Goal: Register for event/course

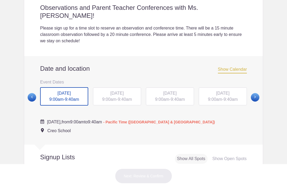
scroll to position [177, 0]
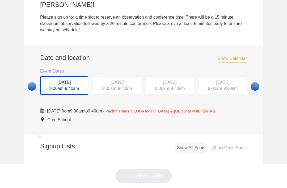
click at [258, 82] on span at bounding box center [255, 86] width 9 height 9
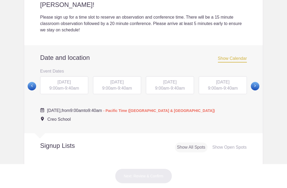
click at [63, 80] on div "[DATE] 9:00am - 9:40am" at bounding box center [64, 85] width 48 height 18
click at [61, 80] on span "MON, Oct 27, 2025" at bounding box center [63, 82] width 13 height 5
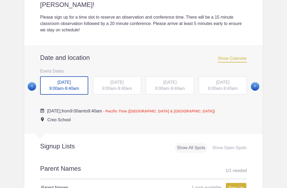
click at [256, 82] on span at bounding box center [255, 86] width 9 height 9
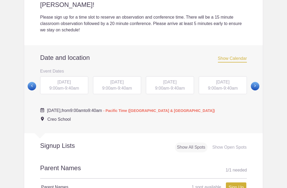
click at [255, 82] on span at bounding box center [255, 86] width 9 height 9
click at [256, 82] on span at bounding box center [255, 86] width 9 height 9
click at [257, 82] on span at bounding box center [255, 86] width 9 height 9
click at [256, 82] on span at bounding box center [255, 86] width 9 height 9
click at [28, 82] on span at bounding box center [32, 86] width 9 height 9
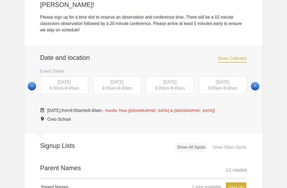
click at [35, 82] on span at bounding box center [32, 86] width 9 height 9
click at [34, 82] on span at bounding box center [32, 86] width 9 height 9
click at [36, 82] on span at bounding box center [32, 86] width 9 height 9
click at [34, 82] on span at bounding box center [32, 86] width 9 height 9
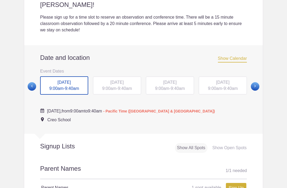
click at [257, 82] on span at bounding box center [255, 86] width 9 height 9
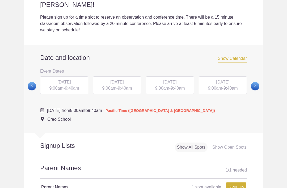
click at [258, 82] on span at bounding box center [255, 86] width 9 height 9
click at [257, 82] on span at bounding box center [255, 86] width 9 height 9
click at [256, 82] on span at bounding box center [255, 86] width 9 height 9
click at [257, 82] on span at bounding box center [255, 86] width 9 height 9
click at [258, 82] on span at bounding box center [255, 86] width 9 height 9
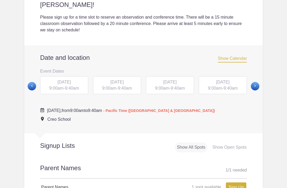
click at [32, 82] on span at bounding box center [32, 86] width 9 height 9
click at [255, 82] on span at bounding box center [255, 86] width 9 height 9
click at [117, 78] on div "FRI, Dec 5, 2025 9:00am - 9:40am" at bounding box center [117, 85] width 48 height 18
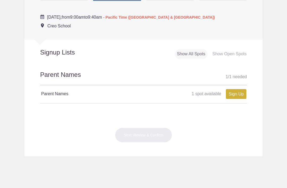
scroll to position [271, 0]
click at [124, 90] on h4 "Parent Names" at bounding box center [92, 93] width 102 height 6
click at [72, 93] on div "Parent Names 1 / 1 needed Parent Names 1 spot available 1 spot available Sign U…" at bounding box center [143, 92] width 207 height 44
click at [82, 91] on div "Parent Names 1 spot available 1 spot available Sign Up x" at bounding box center [143, 93] width 207 height 17
click at [233, 89] on link "Sign Up" at bounding box center [236, 94] width 20 height 10
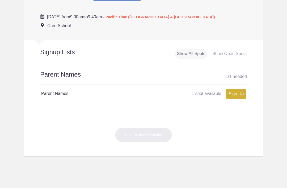
type input "1"
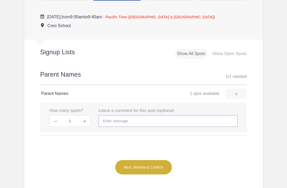
click at [147, 115] on input "text" at bounding box center [168, 121] width 139 height 12
type input "Gerald and Catie Mathews"
click at [153, 160] on button "Next: Review & Confirm" at bounding box center [143, 167] width 57 height 15
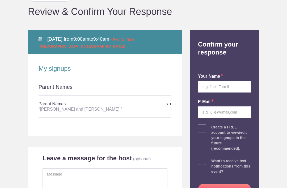
scroll to position [53, 0]
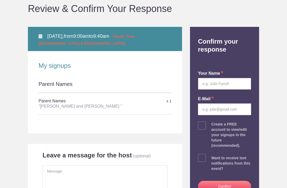
click at [226, 84] on input "text" at bounding box center [224, 84] width 53 height 12
type input "Catie Mathews"
click at [235, 107] on input "email" at bounding box center [224, 110] width 53 height 12
type input "catie.e.mathews@gmail.com"
click at [225, 186] on button "Confirm" at bounding box center [224, 186] width 53 height 11
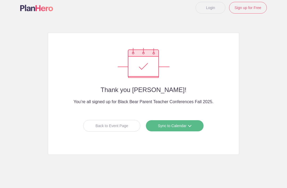
scroll to position [8, 0]
click at [177, 128] on link "Sync to Calendar" at bounding box center [175, 126] width 58 height 12
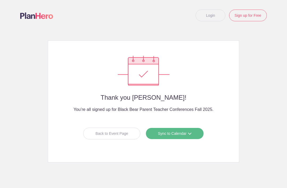
click at [122, 132] on div "Back to Event Page" at bounding box center [111, 134] width 57 height 12
